Goal: Find specific page/section: Find specific page/section

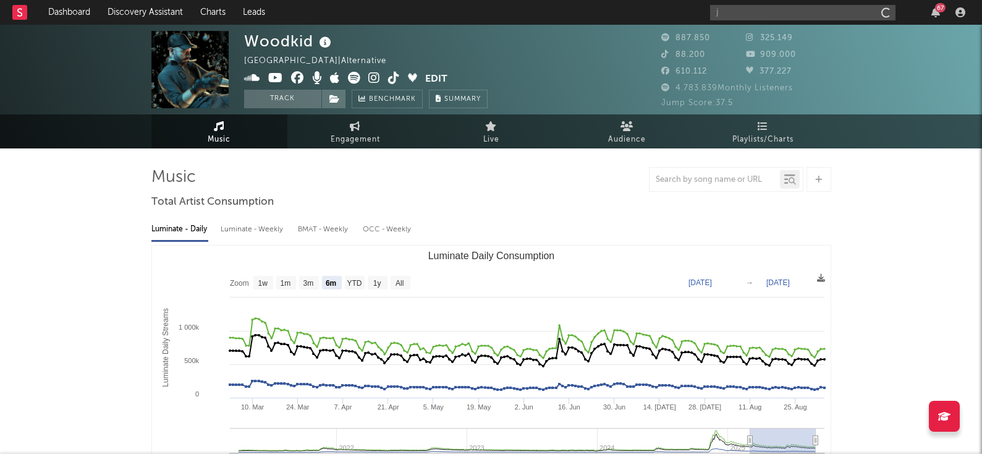
select select "6m"
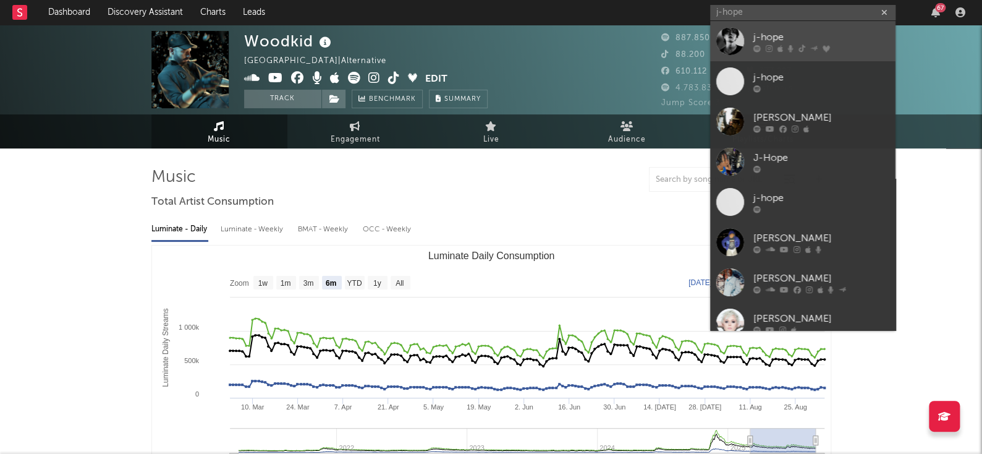
type input "j-hope"
click at [788, 50] on icon at bounding box center [791, 48] width 6 height 7
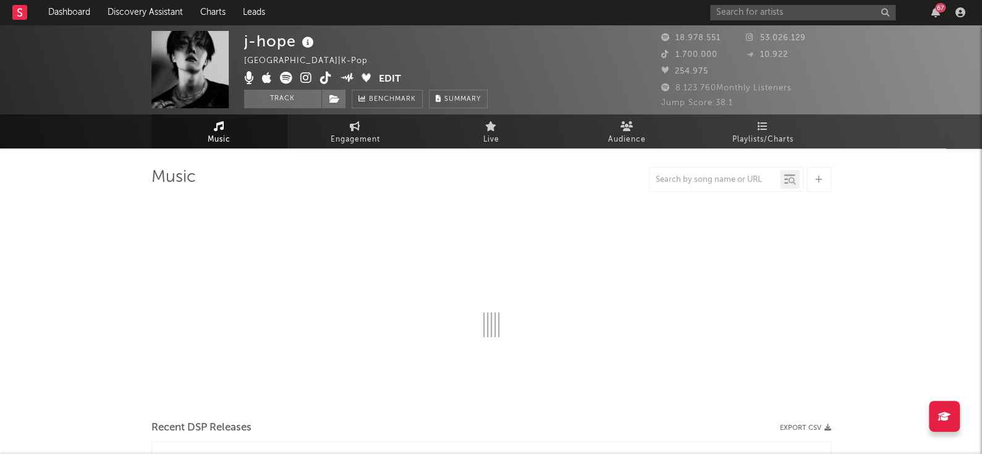
select select "6m"
